Goal: Check status: Check status

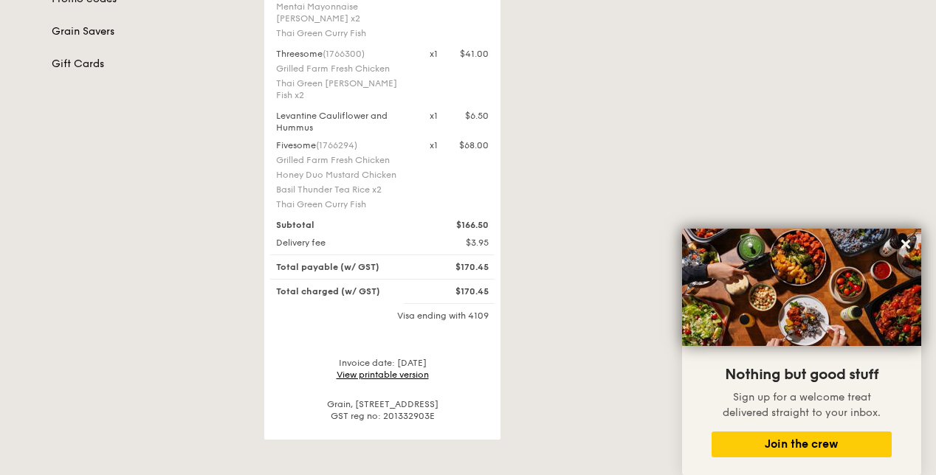
scroll to position [395, 0]
click at [467, 243] on div "$3.95" at bounding box center [459, 244] width 77 height 12
click at [480, 248] on div "$3.95" at bounding box center [459, 244] width 77 height 12
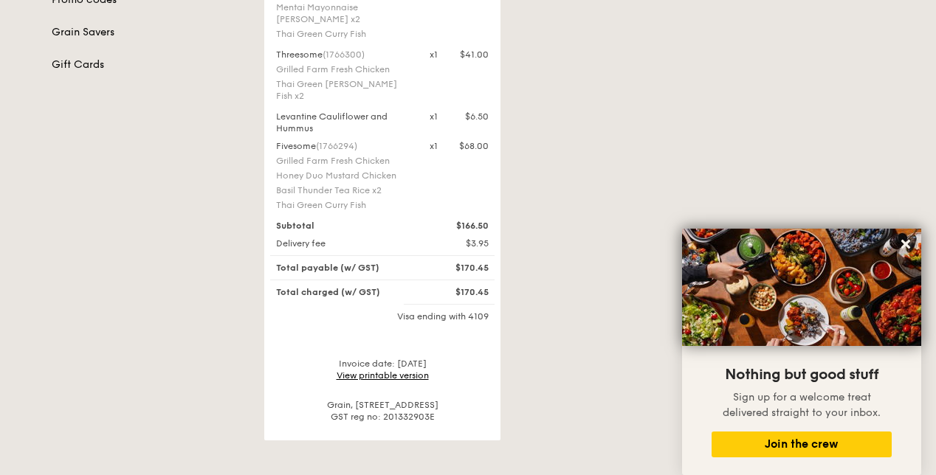
click at [480, 248] on div "$3.95" at bounding box center [459, 244] width 77 height 12
copy div "$3.95"
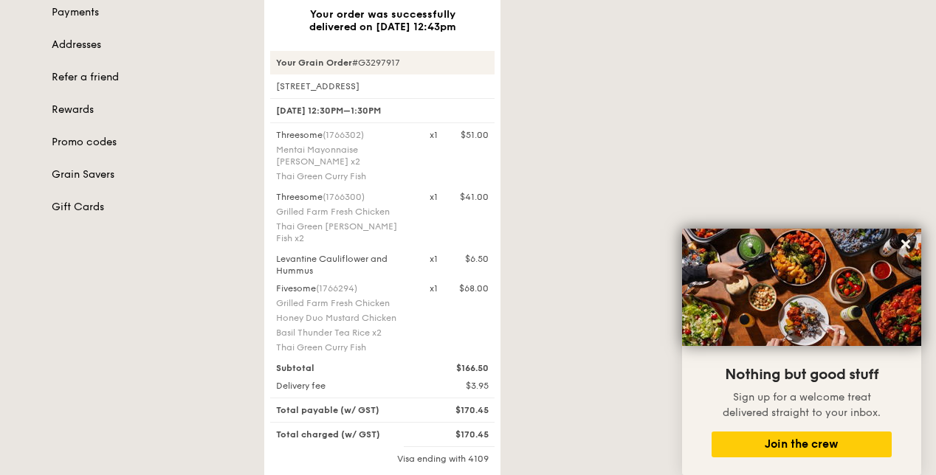
scroll to position [251, 0]
click at [512, 149] on div "Your order was successfully delivered on [DATE] 12:43pm Your Grain Order #G3297…" at bounding box center [574, 263] width 638 height 643
drag, startPoint x: 512, startPoint y: 149, endPoint x: 543, endPoint y: 331, distance: 184.9
click at [545, 343] on div "Your order was successfully delivered on [DATE] 12:43pm Your Grain Order #G3297…" at bounding box center [574, 263] width 638 height 643
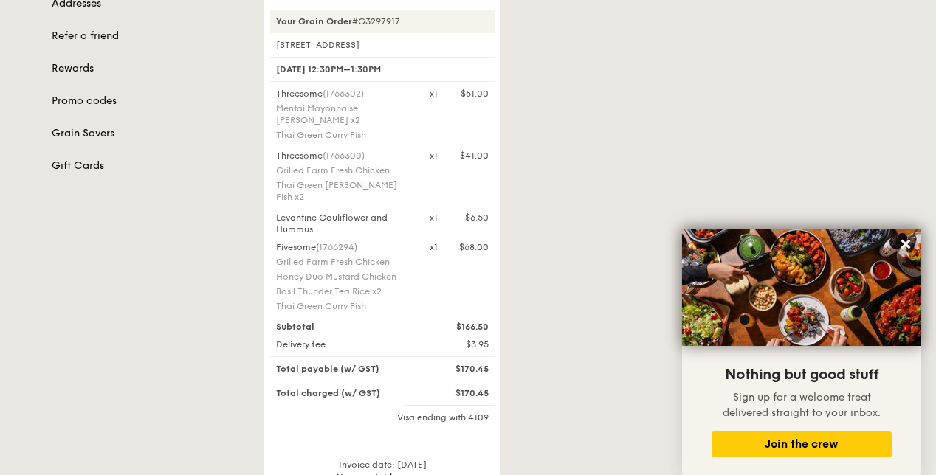
scroll to position [295, 0]
click at [694, 184] on div "Your order was successfully delivered on [DATE] 12:43pm Your Grain Order #G3297…" at bounding box center [574, 219] width 638 height 643
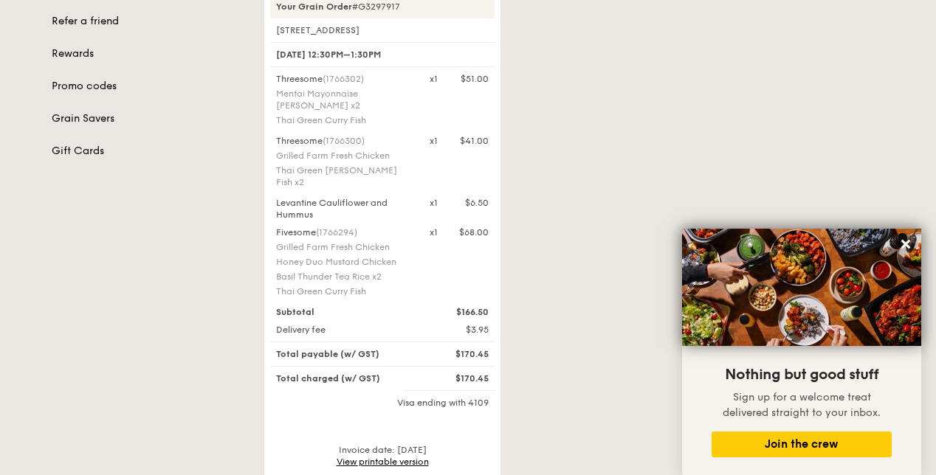
scroll to position [308, 0]
drag, startPoint x: 604, startPoint y: 248, endPoint x: 563, endPoint y: 387, distance: 144.6
click at [563, 385] on div "Your order was successfully delivered on [DATE] 12:43pm Your Grain Order #G3297…" at bounding box center [574, 206] width 638 height 643
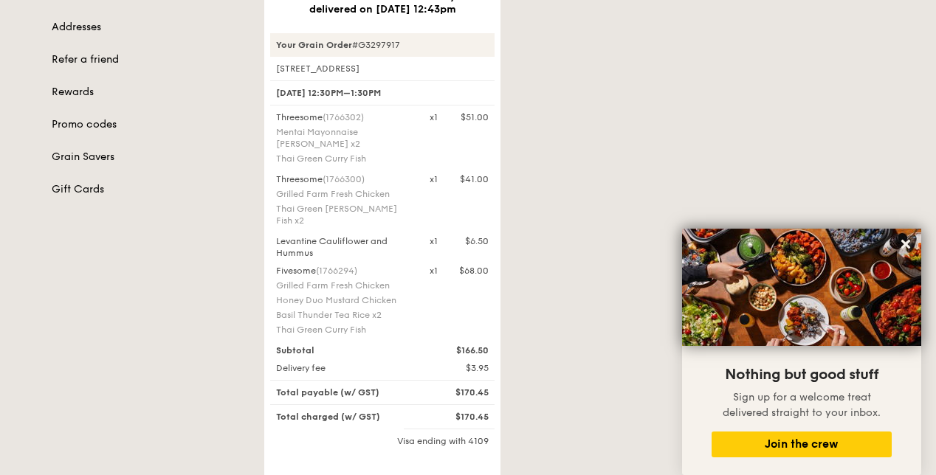
scroll to position [269, 0]
drag, startPoint x: 489, startPoint y: 193, endPoint x: 520, endPoint y: 329, distance: 139.2
click at [520, 329] on div "Your order was successfully delivered on [DATE] 12:43pm Your Grain Order #G3297…" at bounding box center [574, 245] width 638 height 643
click at [423, 296] on div "Fivesome (1766294) Grilled Farm Fresh Chicken Honey Duo Mustard Chicken Basil T…" at bounding box center [382, 304] width 230 height 74
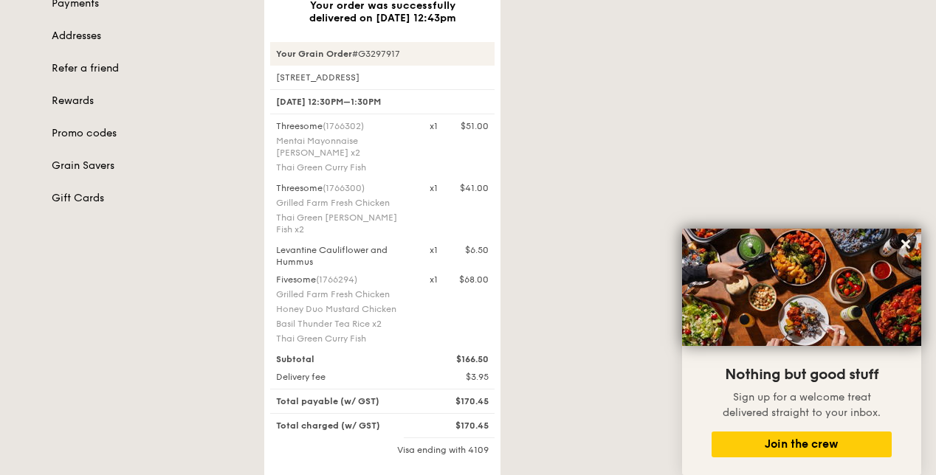
scroll to position [260, 0]
